Goal: Task Accomplishment & Management: Manage account settings

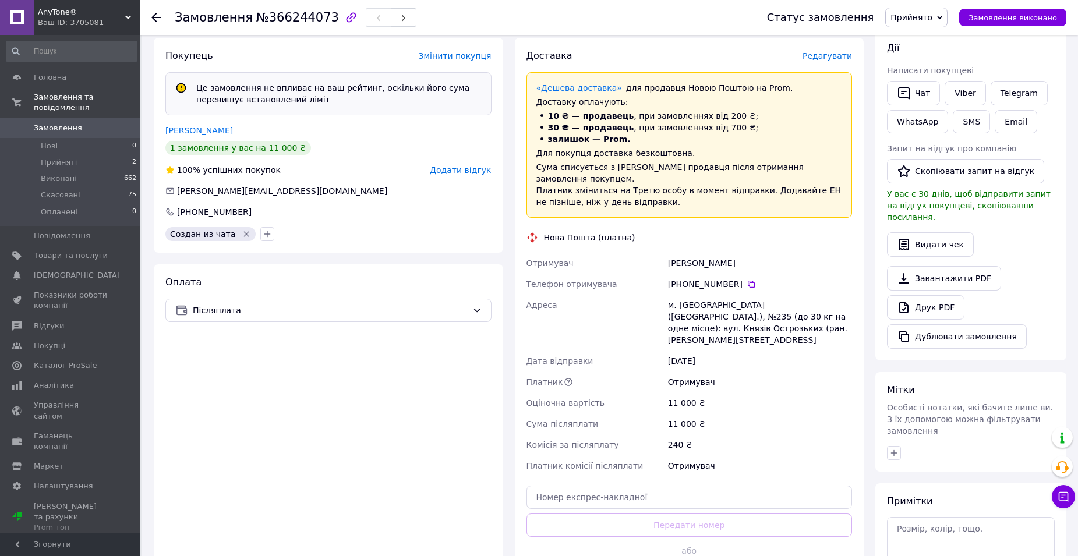
scroll to position [186, 0]
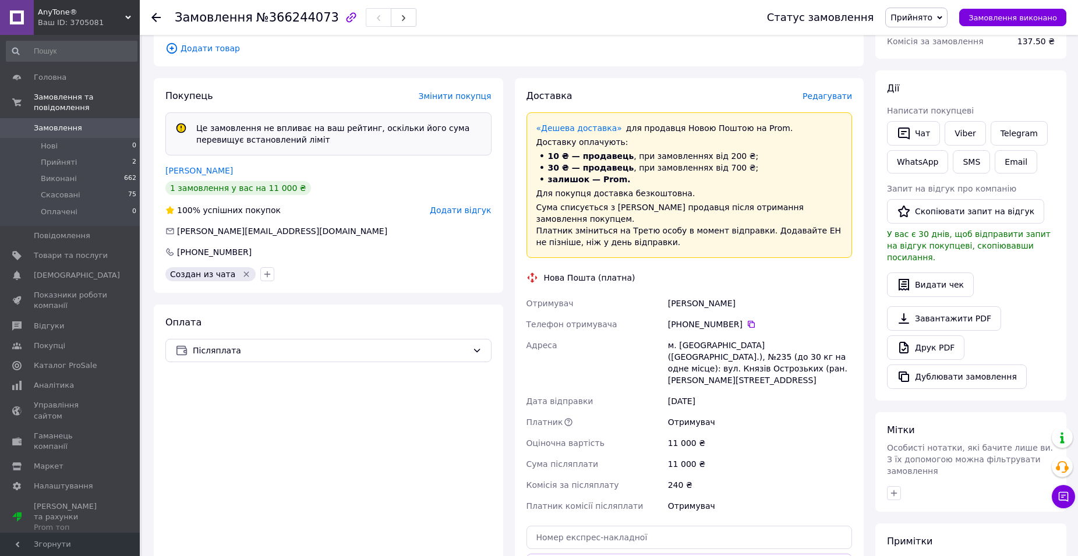
click at [933, 19] on span "Прийнято" at bounding box center [912, 17] width 42 height 9
click at [1007, 129] on link "Telegram" at bounding box center [1019, 133] width 57 height 24
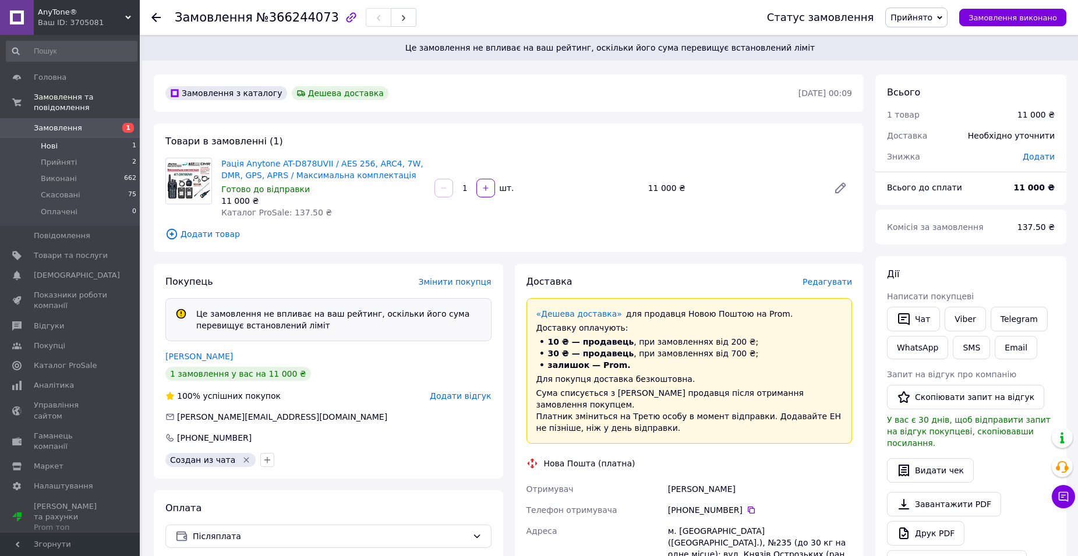
click at [65, 138] on li "Нові 1" at bounding box center [71, 146] width 143 height 16
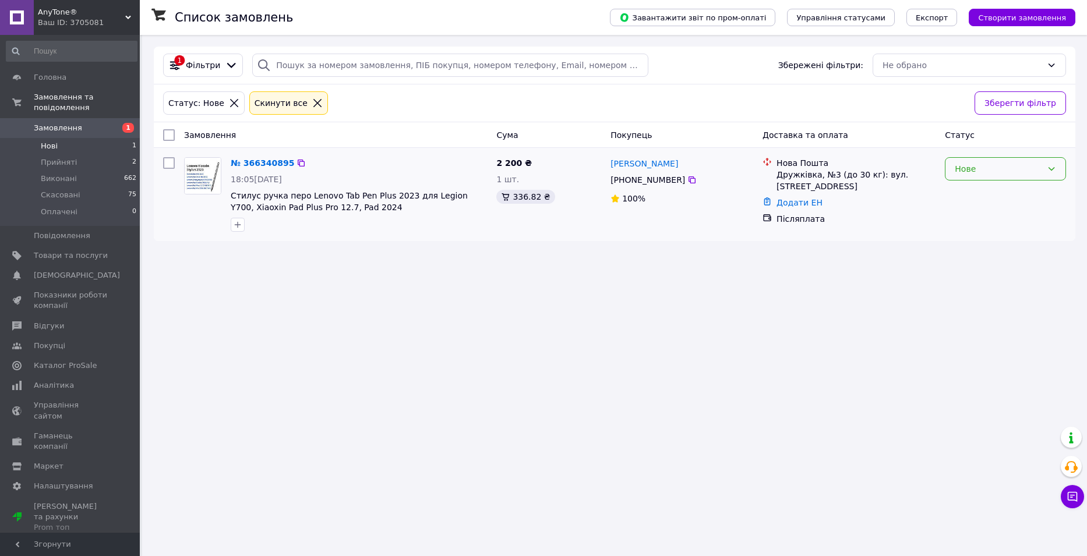
click at [1026, 171] on div "Нове" at bounding box center [998, 169] width 87 height 13
click at [997, 198] on li "Прийнято" at bounding box center [1006, 194] width 120 height 21
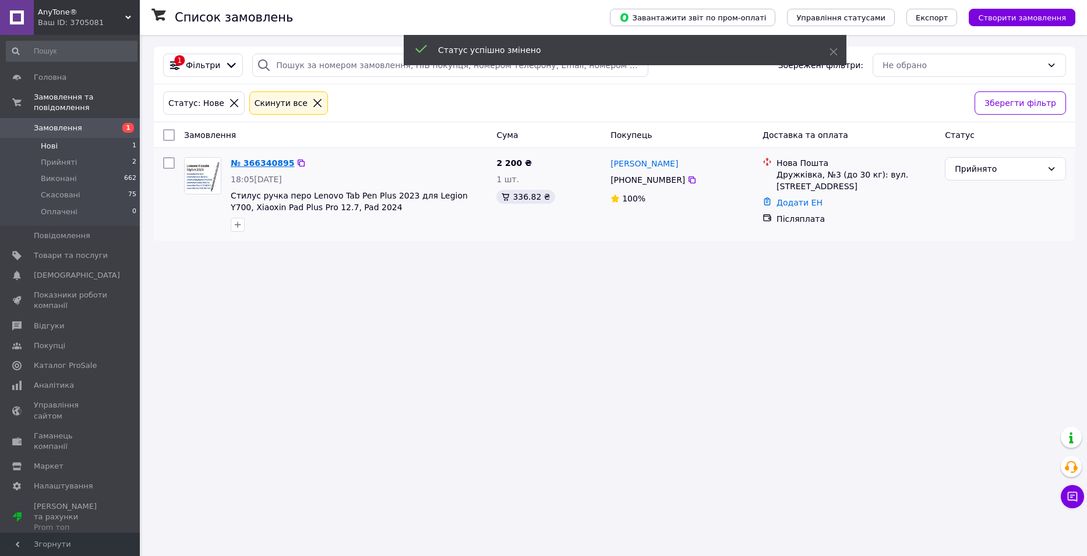
click at [256, 164] on link "№ 366340895" at bounding box center [263, 162] width 64 height 9
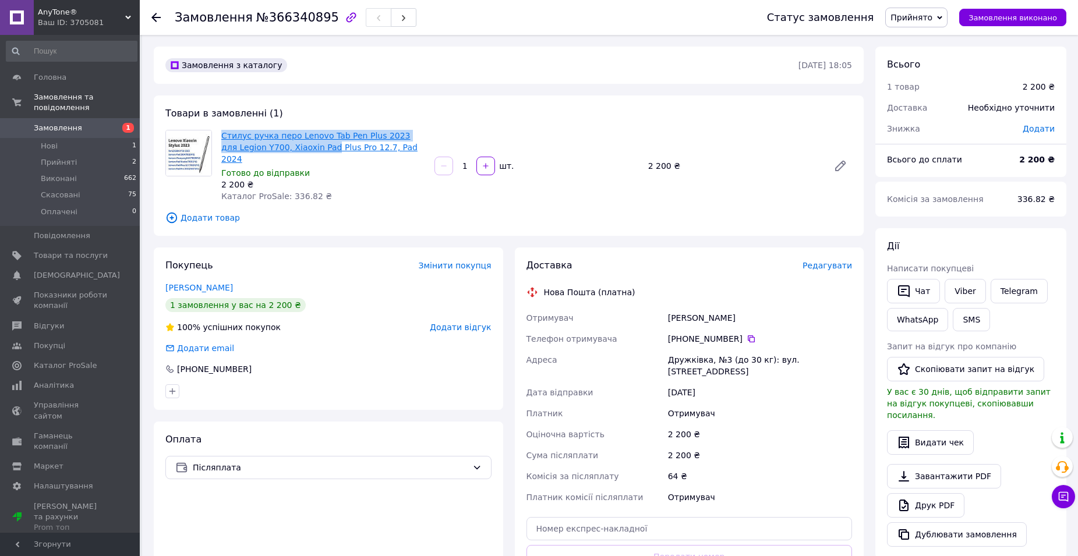
drag, startPoint x: 220, startPoint y: 134, endPoint x: 333, endPoint y: 143, distance: 113.4
click at [322, 143] on div "Стилус ручка перо Lenovo Tab Pen Plus 2023 для Legion Y700, Xiaoxin Pad Plus Pr…" at bounding box center [323, 166] width 213 height 77
drag, startPoint x: 420, startPoint y: 136, endPoint x: 223, endPoint y: 139, distance: 196.9
click at [223, 139] on span "Стилус ручка перо Lenovo Tab Pen Plus 2023 для Legion Y700, Xiaoxin Pad Plus Pr…" at bounding box center [323, 147] width 204 height 35
copy link "Стилус ручка перо Lenovo Tab Pen Plus 2023 для"
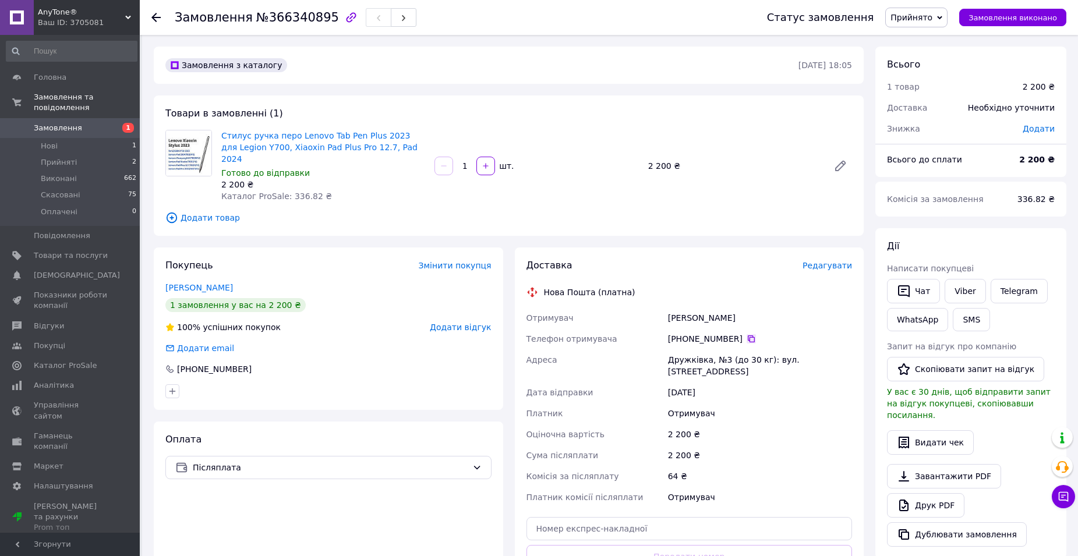
click at [748, 336] on icon at bounding box center [751, 339] width 7 height 7
drag, startPoint x: 732, startPoint y: 308, endPoint x: 664, endPoint y: 309, distance: 68.2
click at [664, 309] on div "Отримувач Цабій Владислав Телефон отримувача +380 93 122 76 94   Адреса Дружків…" at bounding box center [689, 408] width 331 height 200
copy div "Отримувач Цабій Владислав"
drag, startPoint x: 667, startPoint y: 348, endPoint x: 705, endPoint y: 354, distance: 38.3
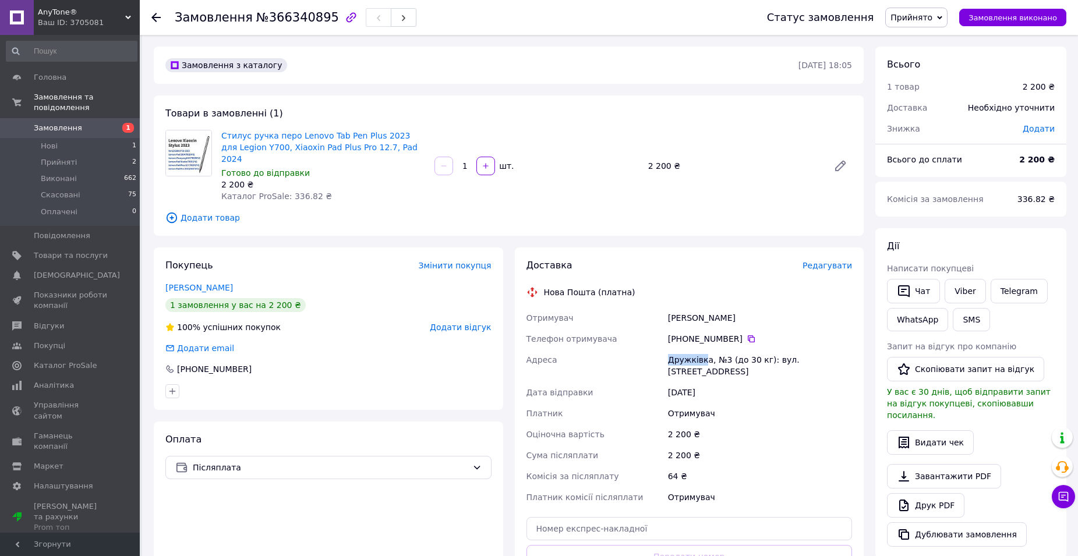
click at [705, 354] on div "Дружківка, №3 (до 30 кг): вул. [STREET_ADDRESS]" at bounding box center [760, 366] width 189 height 33
copy div "Дружківк"
click at [644, 517] on input "text" at bounding box center [690, 528] width 326 height 23
paste input "20451269225282"
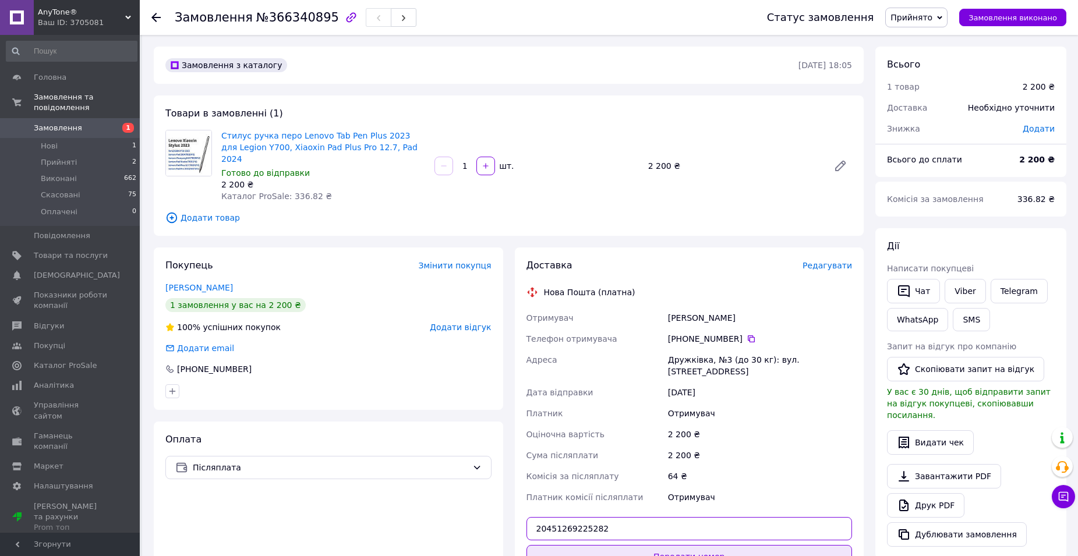
type input "20451269225282"
click at [674, 545] on button "Передати номер" at bounding box center [690, 556] width 326 height 23
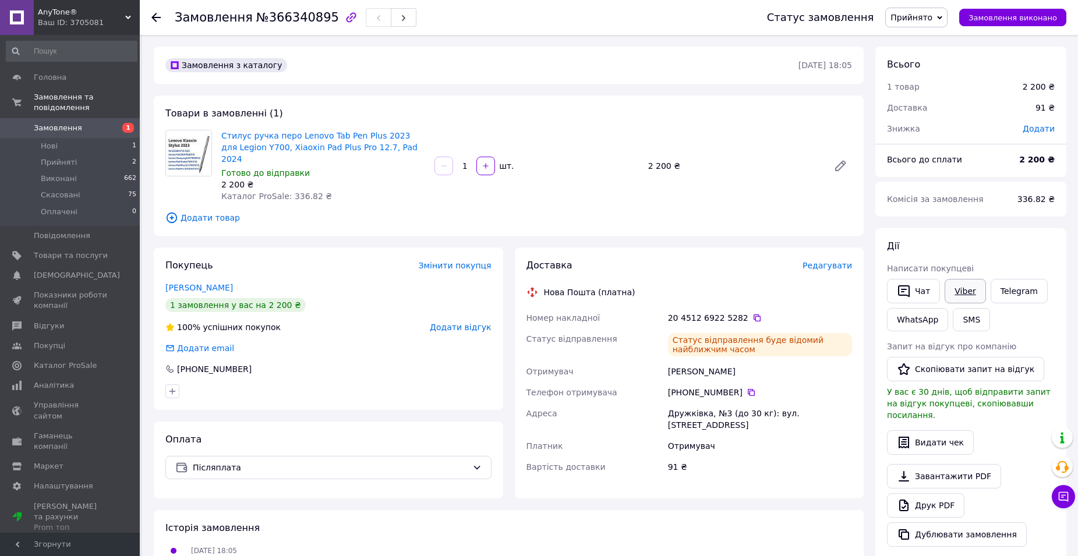
click at [971, 288] on link "Viber" at bounding box center [965, 291] width 41 height 24
click at [1011, 291] on link "Telegram" at bounding box center [1019, 291] width 57 height 24
